Goal: Task Accomplishment & Management: Manage account settings

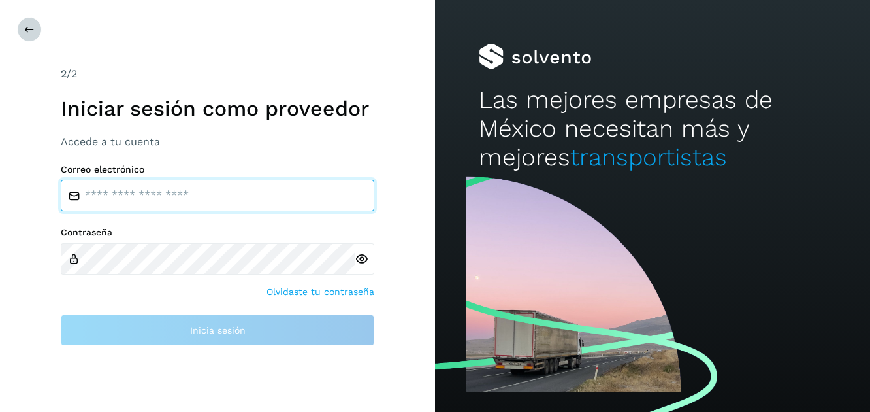
type input "**********"
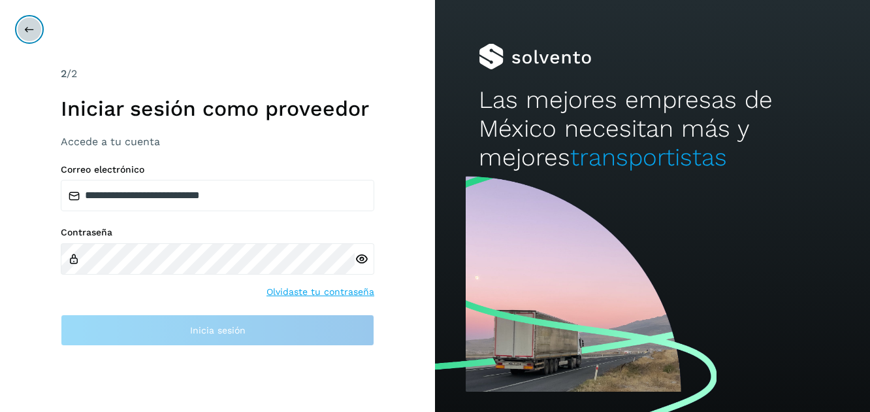
click at [29, 31] on icon at bounding box center [29, 29] width 10 height 10
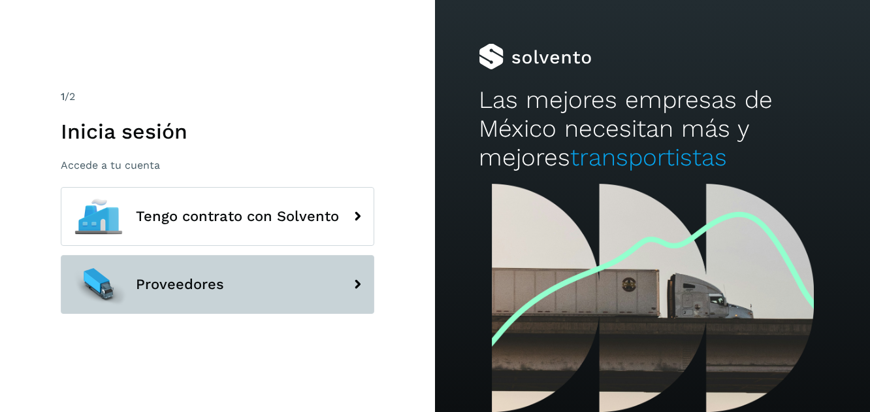
click at [353, 291] on icon at bounding box center [357, 284] width 26 height 26
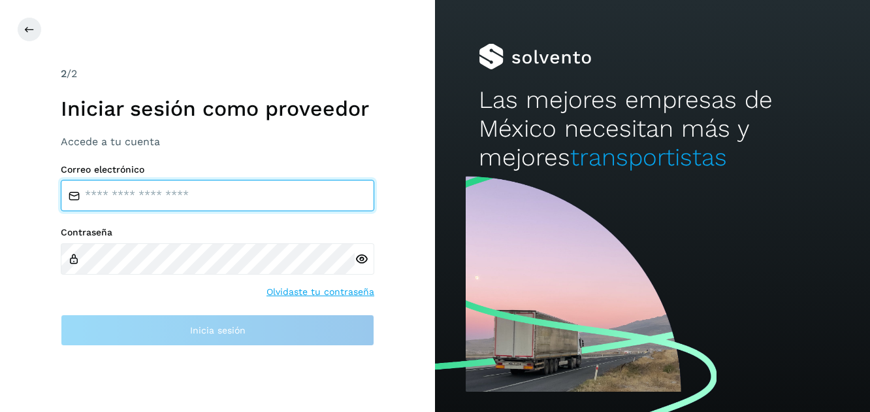
type input "**********"
